Goal: Task Accomplishment & Management: Manage account settings

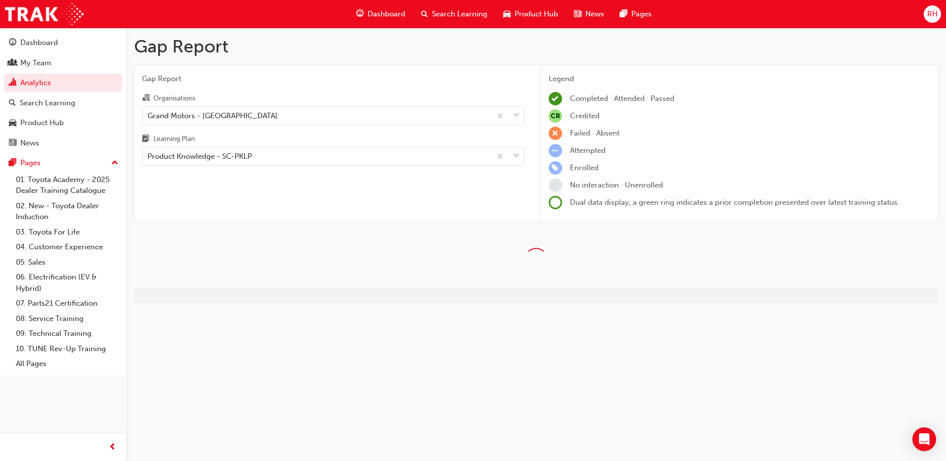
click at [928, 15] on span "RH" at bounding box center [932, 13] width 10 height 11
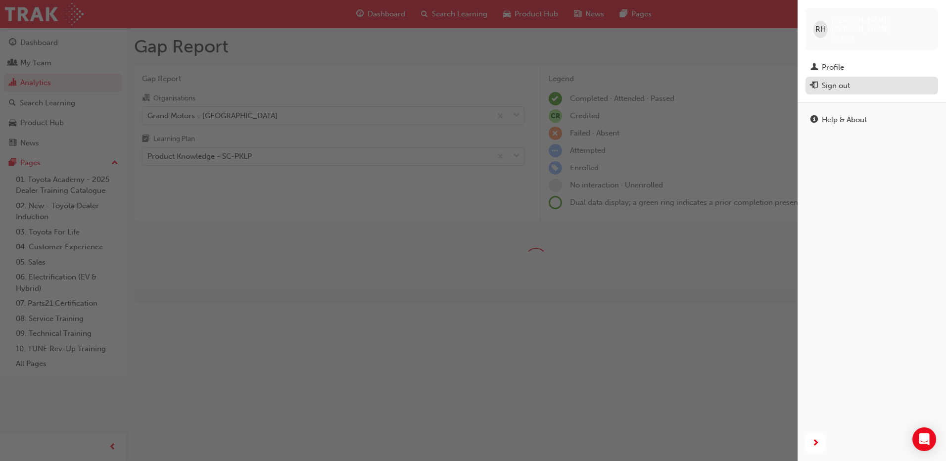
click at [838, 80] on div "Sign out" at bounding box center [836, 85] width 28 height 11
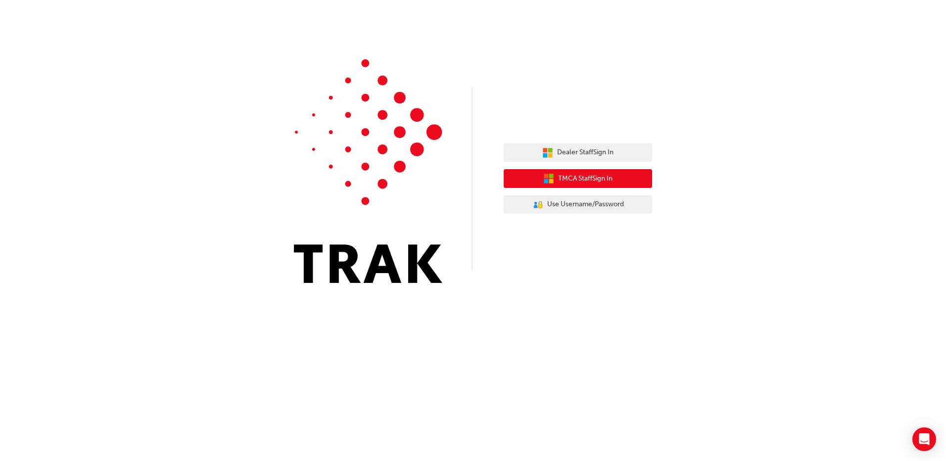
click at [570, 178] on span "TMCA Staff Sign In" at bounding box center [585, 178] width 54 height 11
